Goal: Task Accomplishment & Management: Manage account settings

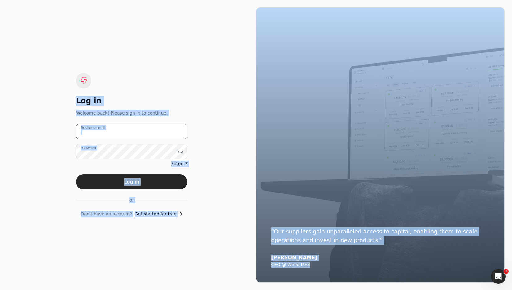
drag, startPoint x: 151, startPoint y: 131, endPoint x: 157, endPoint y: 131, distance: 5.3
click at [151, 131] on email "Business email" at bounding box center [132, 131] width 112 height 15
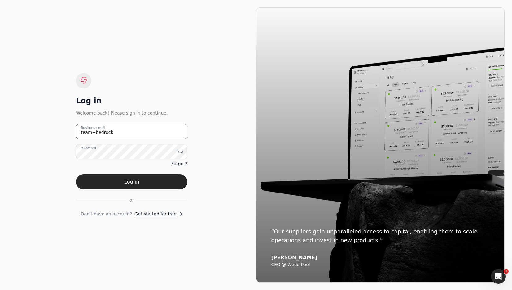
type email "team+bedrock@helloquickly.com"
click at [142, 180] on button "Log in" at bounding box center [132, 181] width 112 height 15
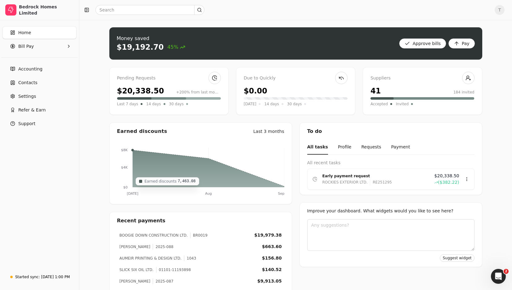
scroll to position [2, 0]
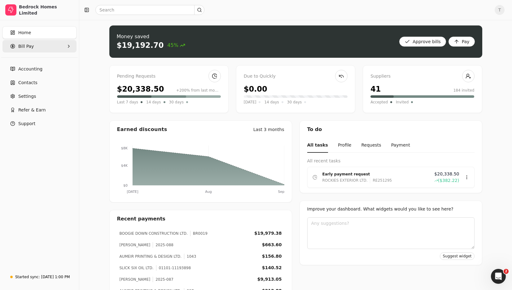
drag, startPoint x: 34, startPoint y: 48, endPoint x: 36, endPoint y: 51, distance: 4.0
click at [34, 48] on Pay "Bill Pay" at bounding box center [39, 46] width 74 height 12
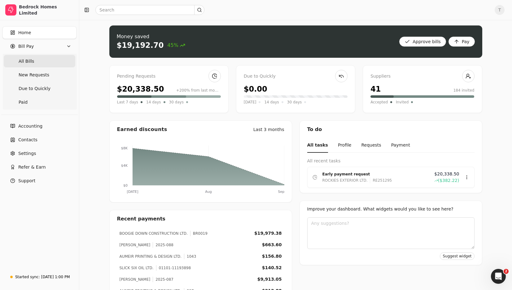
scroll to position [2, 0]
drag, startPoint x: 36, startPoint y: 61, endPoint x: 58, endPoint y: 65, distance: 22.7
click at [37, 61] on Bills "All Bills" at bounding box center [40, 61] width 72 height 12
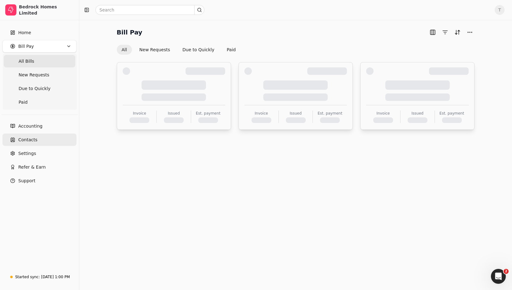
drag, startPoint x: 37, startPoint y: 141, endPoint x: 57, endPoint y: 141, distance: 19.8
click at [37, 141] on link "Contacts" at bounding box center [39, 139] width 74 height 12
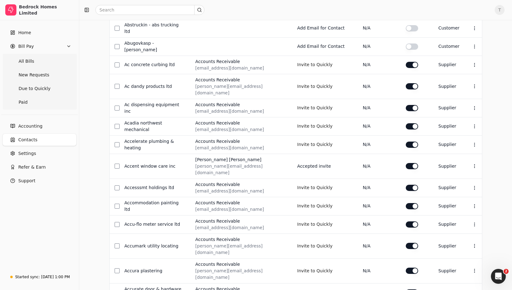
scroll to position [182, 0]
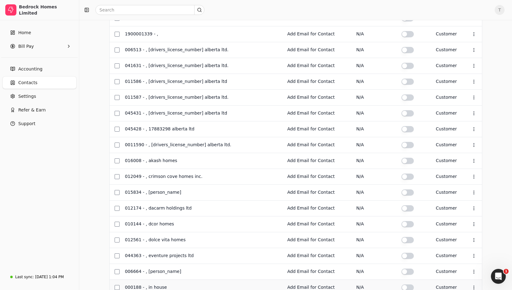
scroll to position [174, 0]
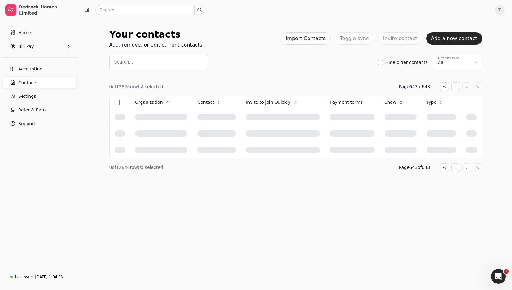
scroll to position [0, 0]
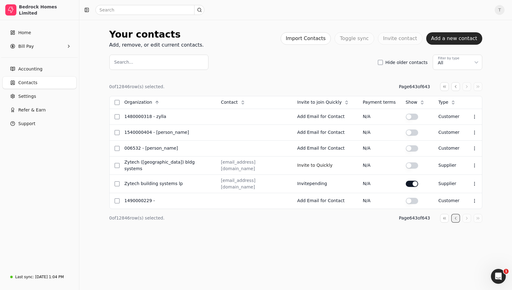
click at [457, 91] on button "button" at bounding box center [456, 86] width 9 height 9
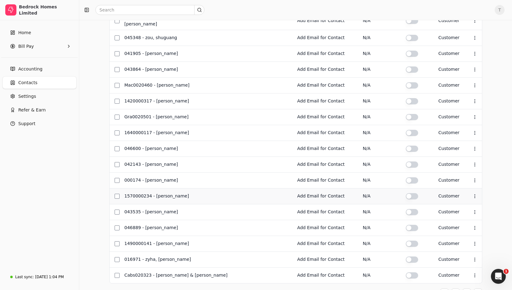
scroll to position [174, 0]
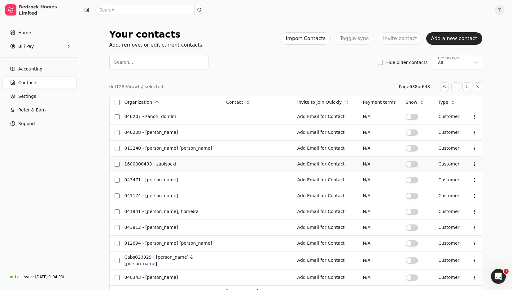
scroll to position [176, 0]
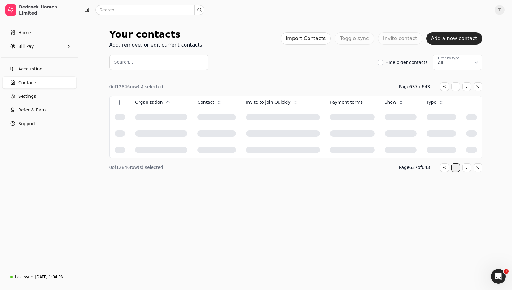
scroll to position [0, 0]
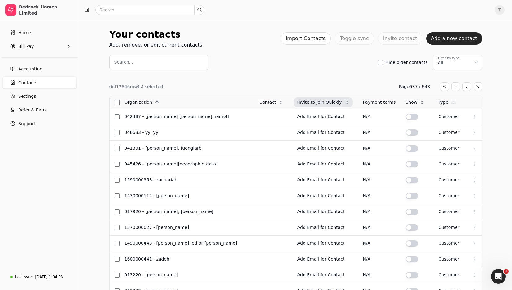
drag, startPoint x: 290, startPoint y: 102, endPoint x: 291, endPoint y: 107, distance: 4.8
click at [298, 102] on span "Invite to join Quickly" at bounding box center [320, 102] width 45 height 7
click at [296, 126] on span "Descending" at bounding box center [295, 129] width 25 height 7
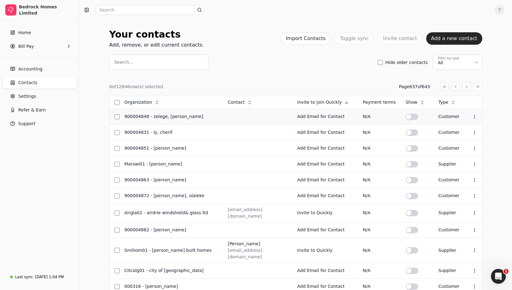
drag, startPoint x: 407, startPoint y: 103, endPoint x: 409, endPoint y: 108, distance: 5.8
click at [407, 103] on span "Show" at bounding box center [412, 102] width 12 height 7
click at [428, 126] on span "Descending" at bounding box center [427, 129] width 25 height 7
click at [415, 105] on div "Show" at bounding box center [415, 102] width 27 height 10
click at [356, 95] on div "0 of 12846 row(s) selected. Page 637 of 643 Organization Context Menu Button Co…" at bounding box center [295, 269] width 373 height 375
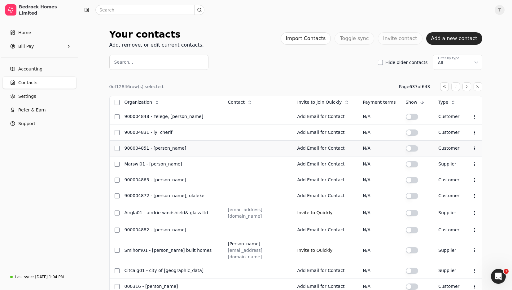
scroll to position [176, 0]
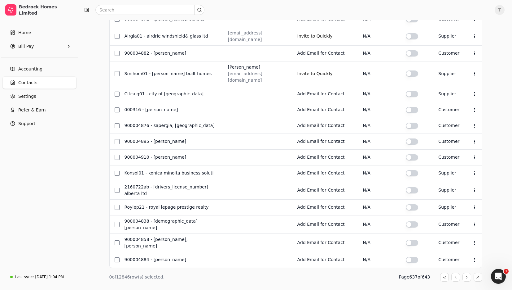
drag, startPoint x: 445, startPoint y: 259, endPoint x: 451, endPoint y: 266, distance: 9.0
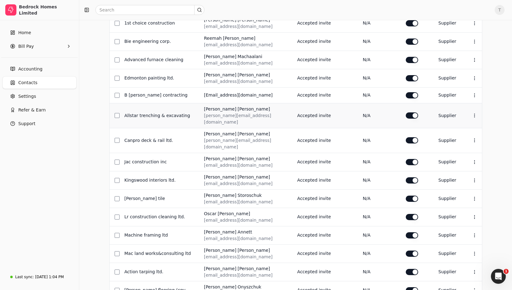
scroll to position [219, 0]
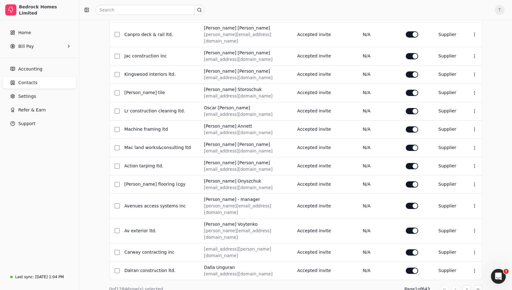
drag, startPoint x: 468, startPoint y: 262, endPoint x: 475, endPoint y: 271, distance: 11.2
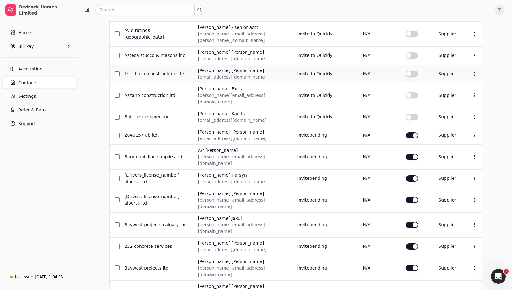
scroll to position [214, 0]
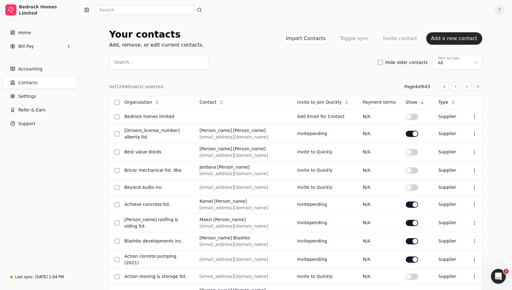
scroll to position [209, 0]
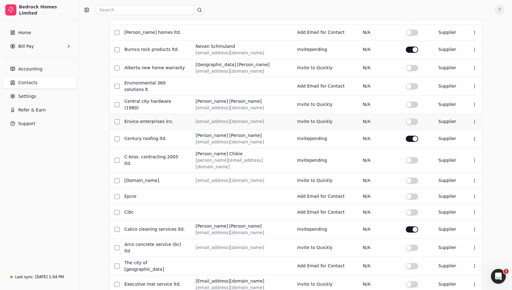
scroll to position [199, 0]
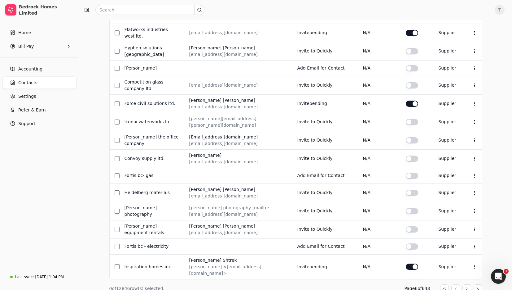
scroll to position [209, 0]
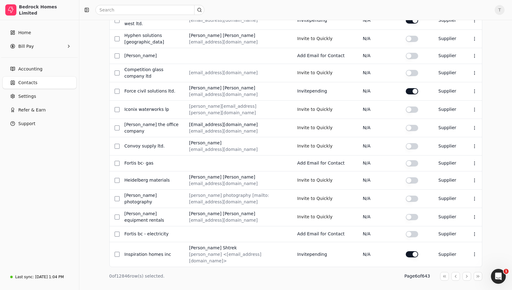
click at [500, 10] on span "T" at bounding box center [500, 10] width 10 height 10
click at [502, 9] on span "T" at bounding box center [500, 10] width 10 height 10
click at [484, 46] on link "Sign Out" at bounding box center [470, 47] width 67 height 10
